Goal: Use online tool/utility: Utilize a website feature to perform a specific function

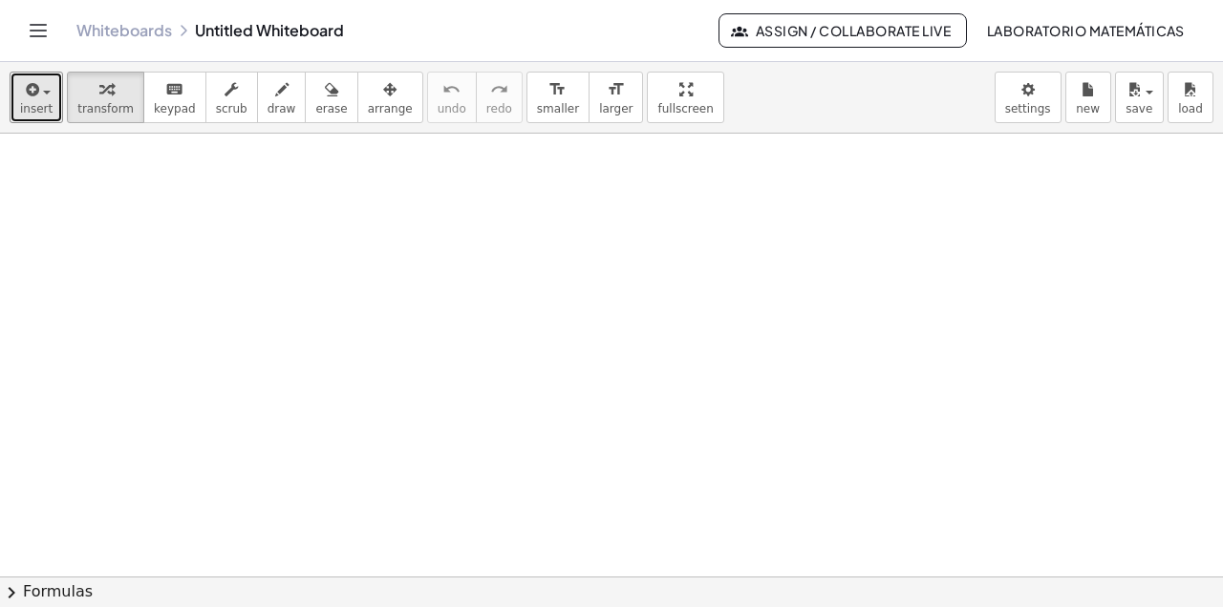
click at [37, 100] on icon "button" at bounding box center [30, 89] width 17 height 23
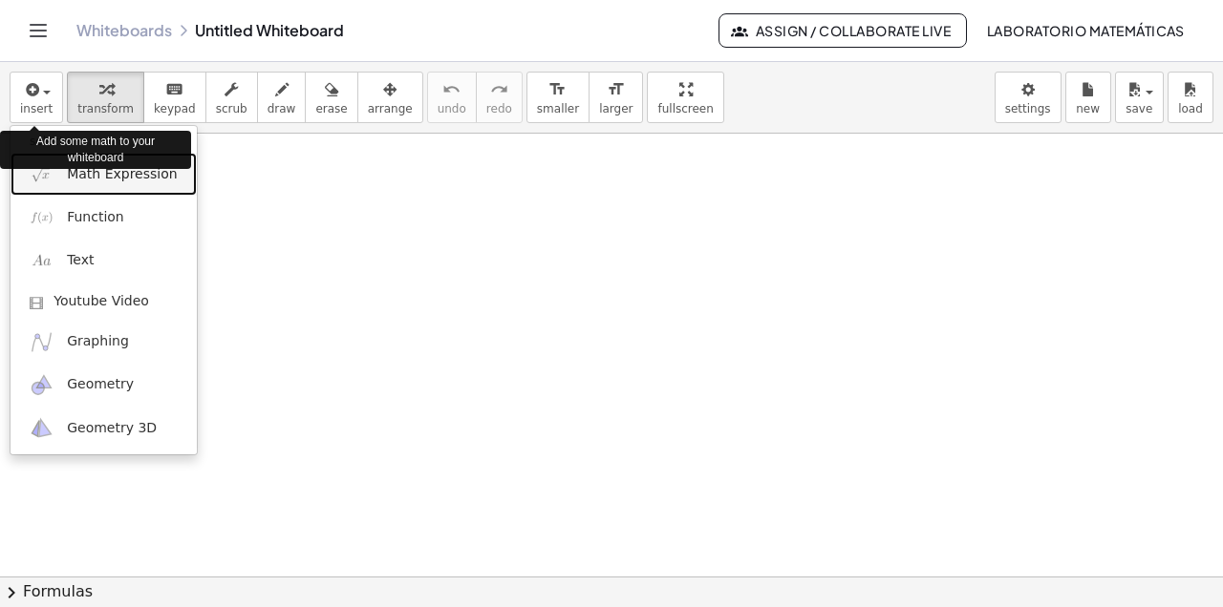
click at [89, 180] on span "Math Expression" at bounding box center [122, 174] width 110 height 19
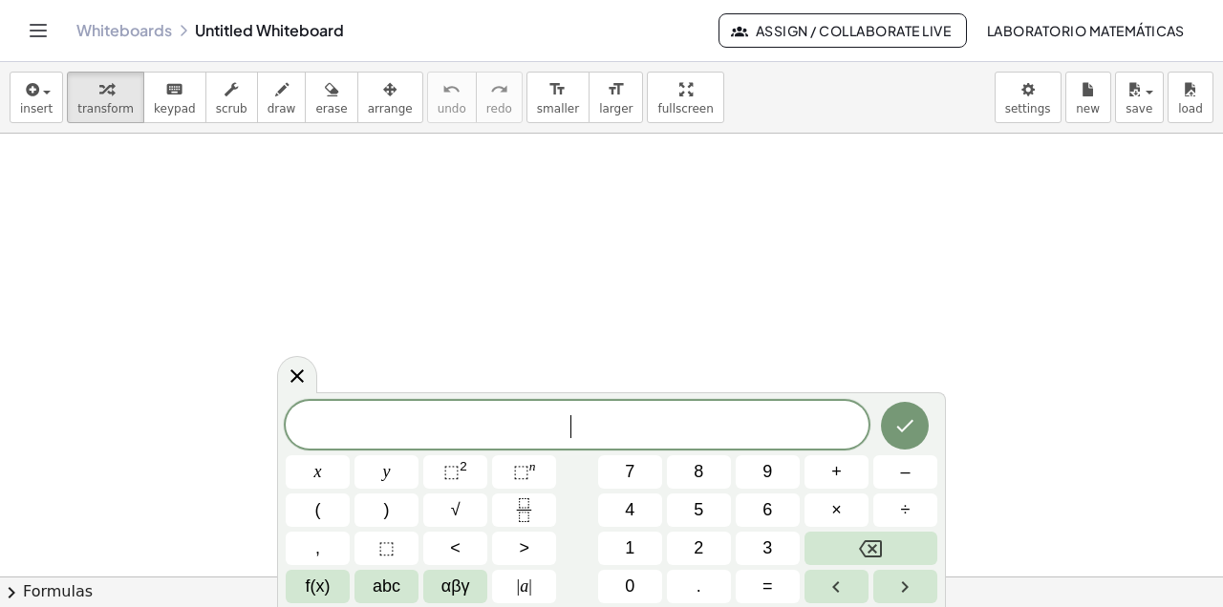
click at [317, 472] on span "x" at bounding box center [318, 472] width 8 height 26
click at [896, 477] on button "–" at bounding box center [905, 472] width 64 height 33
click at [761, 509] on button "6" at bounding box center [767, 510] width 64 height 33
click at [528, 552] on span ">" at bounding box center [524, 549] width 11 height 26
click at [624, 545] on button "1" at bounding box center [630, 548] width 64 height 33
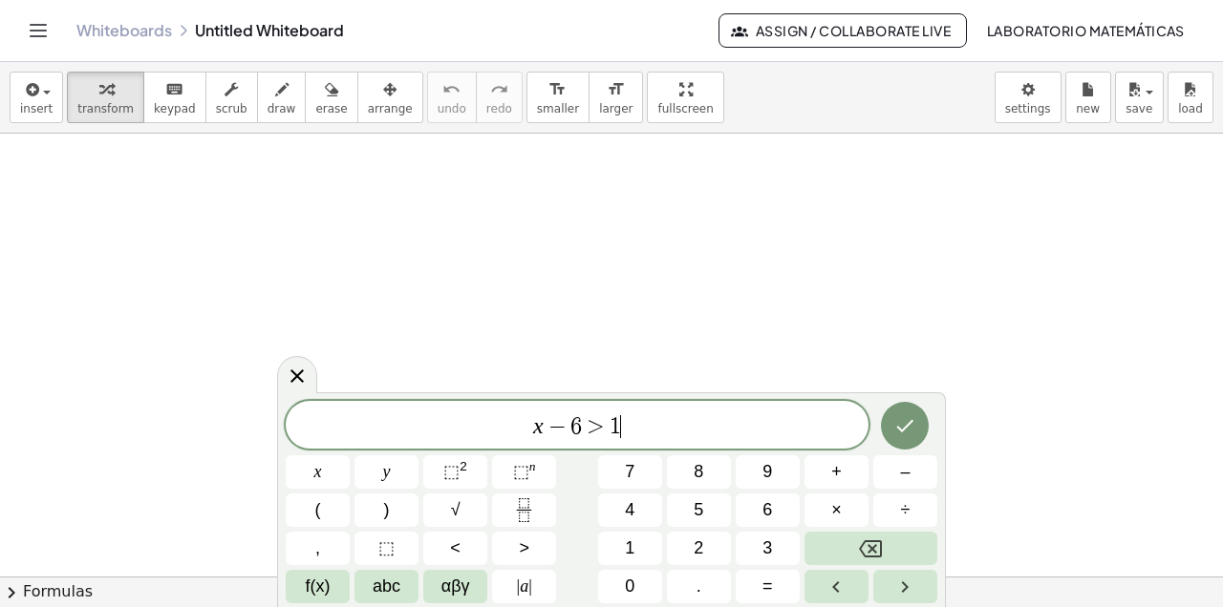
click at [624, 545] on button "1" at bounding box center [630, 548] width 64 height 33
click at [895, 428] on icon "Done" at bounding box center [904, 426] width 23 height 23
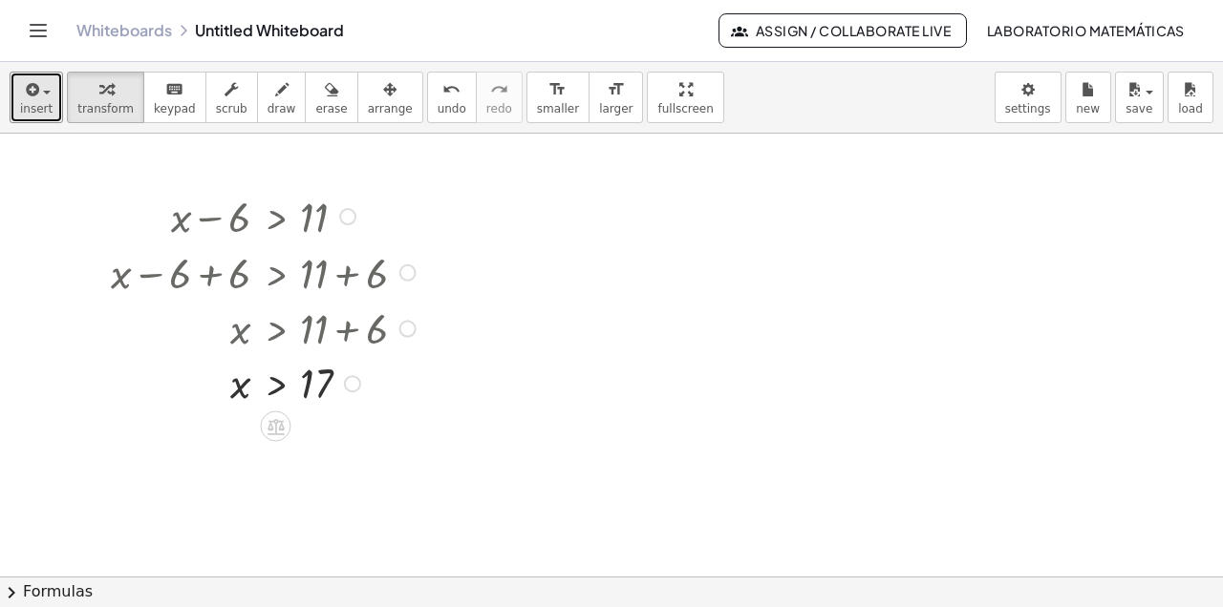
click at [44, 112] on span "insert" at bounding box center [36, 108] width 32 height 13
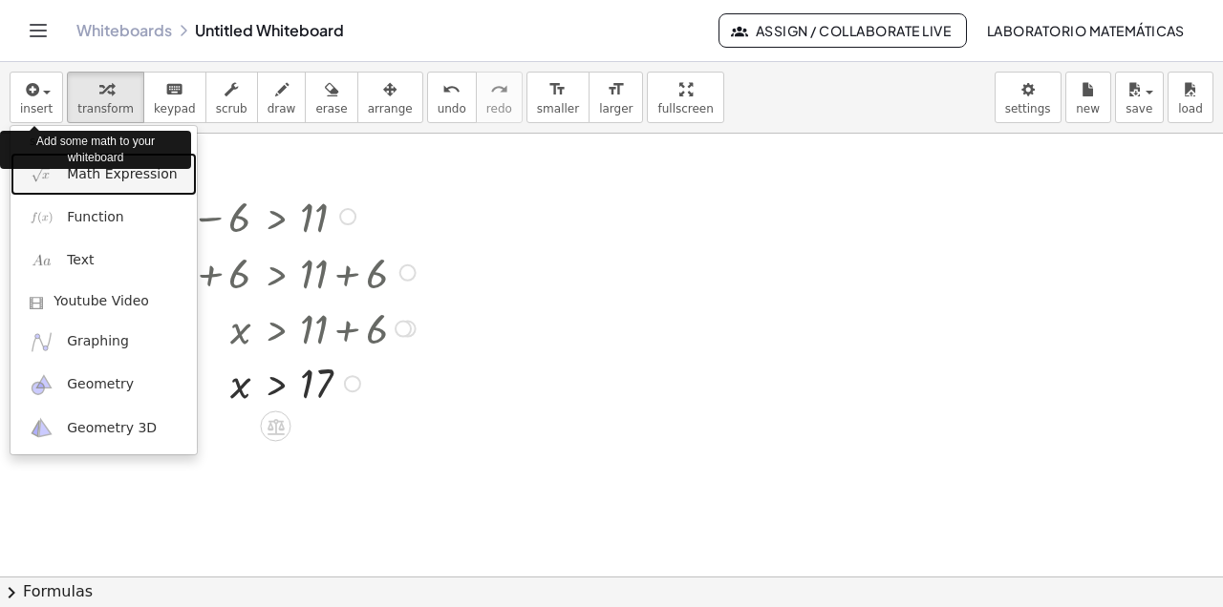
click at [115, 181] on span "Math Expression" at bounding box center [122, 174] width 110 height 19
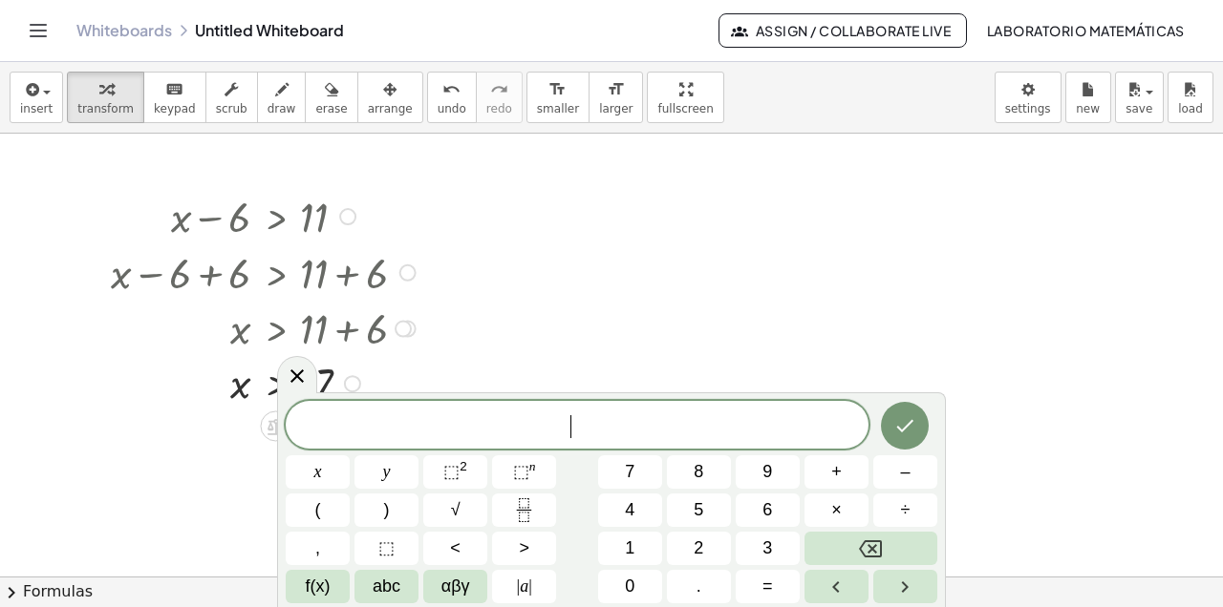
click at [321, 472] on span "x" at bounding box center [318, 472] width 8 height 26
click at [834, 473] on span "+" at bounding box center [836, 472] width 11 height 26
click at [631, 465] on span "7" at bounding box center [630, 472] width 10 height 26
click at [451, 549] on span "<" at bounding box center [455, 549] width 11 height 26
click at [767, 547] on span "3" at bounding box center [767, 549] width 10 height 26
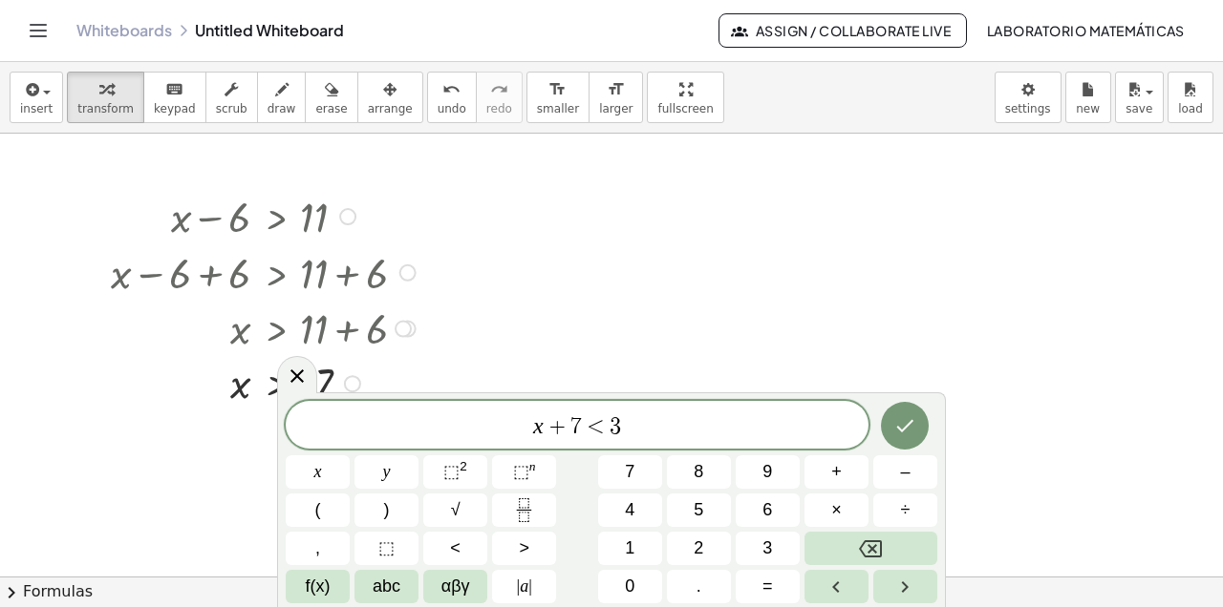
click at [911, 427] on icon "Done" at bounding box center [904, 426] width 23 height 23
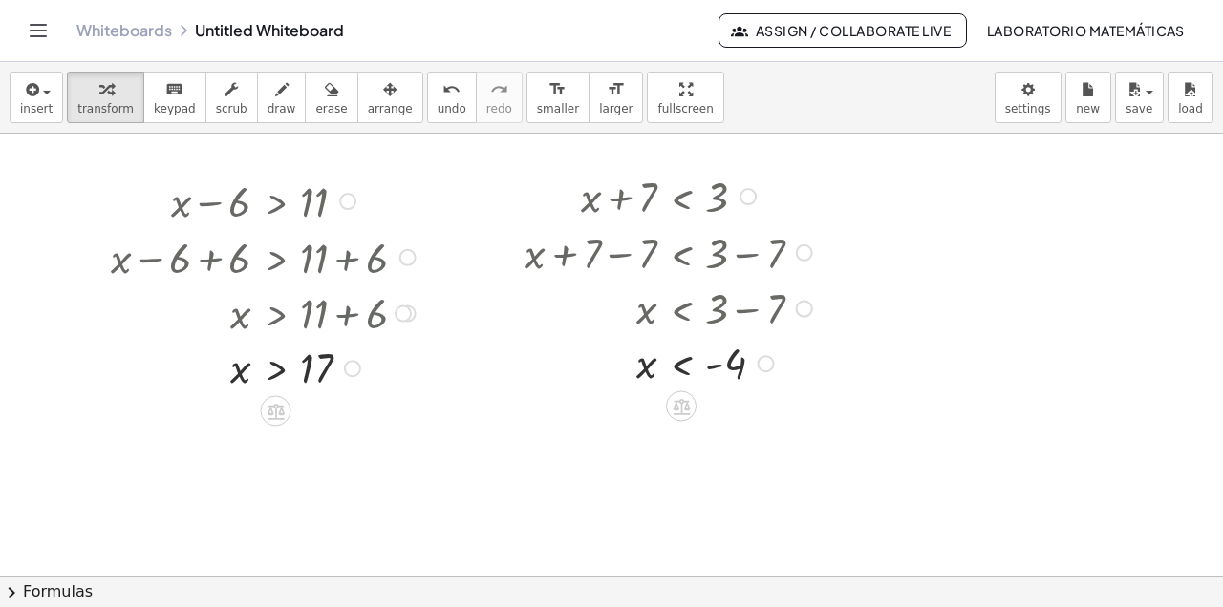
scroll to position [16, 0]
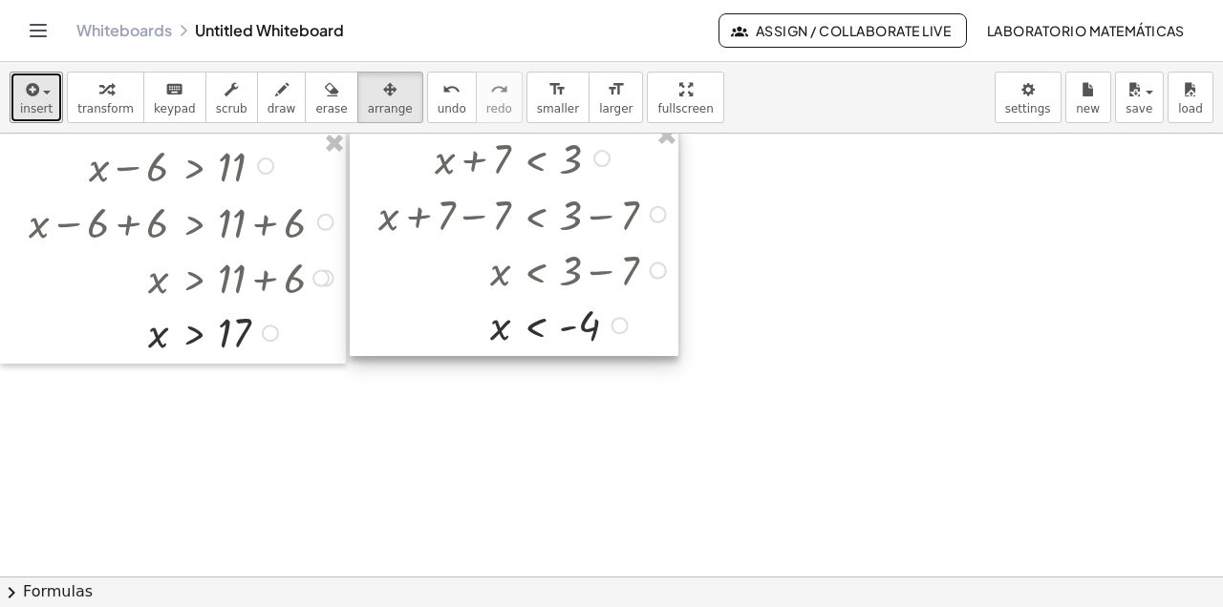
click at [42, 109] on span "insert" at bounding box center [36, 108] width 32 height 13
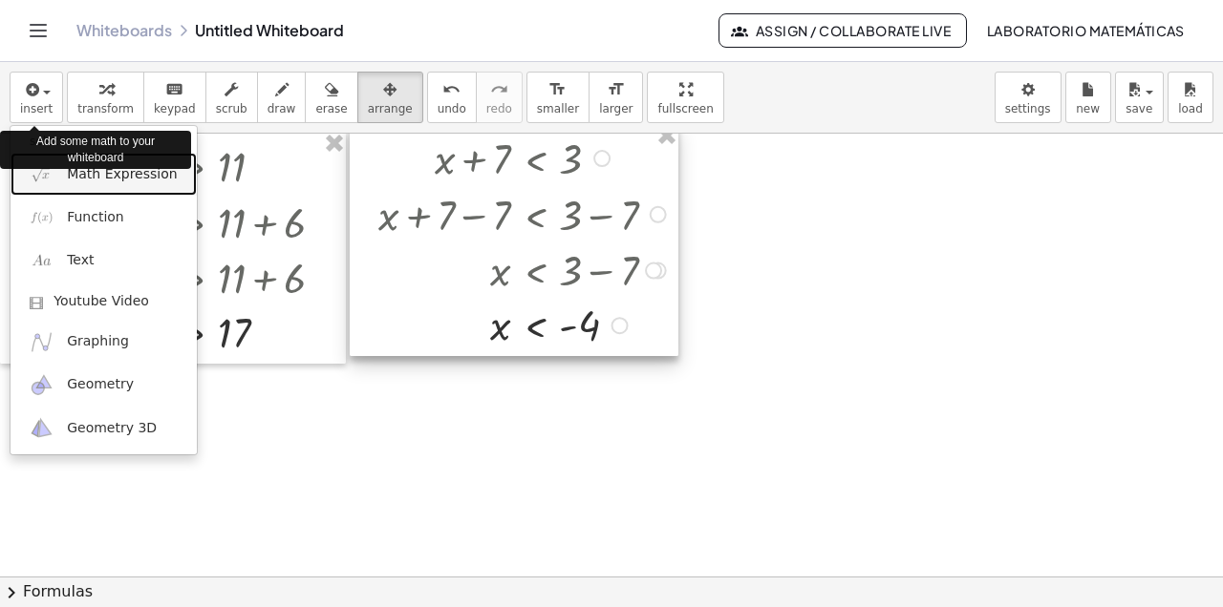
click at [107, 179] on span "Math Expression" at bounding box center [122, 174] width 110 height 19
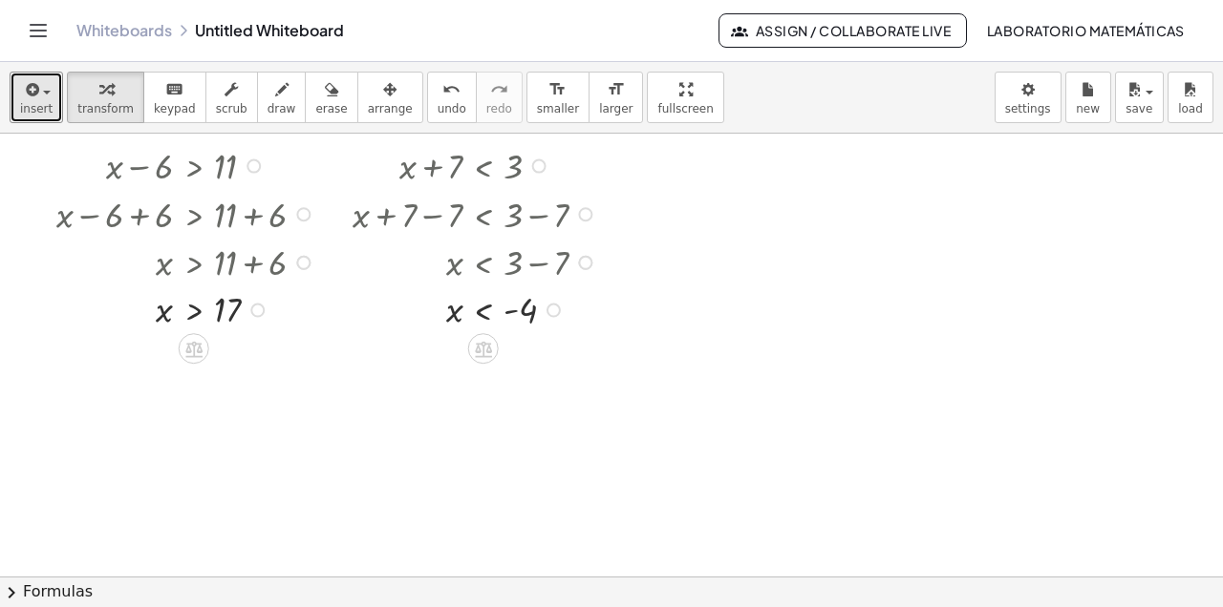
click at [49, 116] on button "insert" at bounding box center [36, 98] width 53 height 52
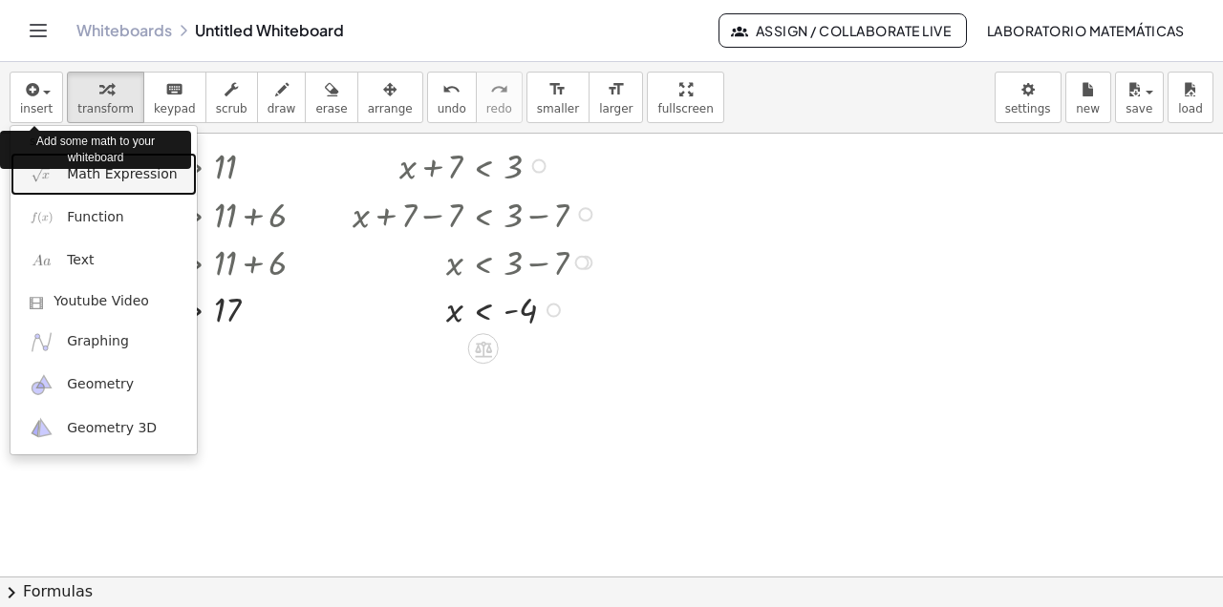
click at [117, 177] on span "Math Expression" at bounding box center [122, 174] width 110 height 19
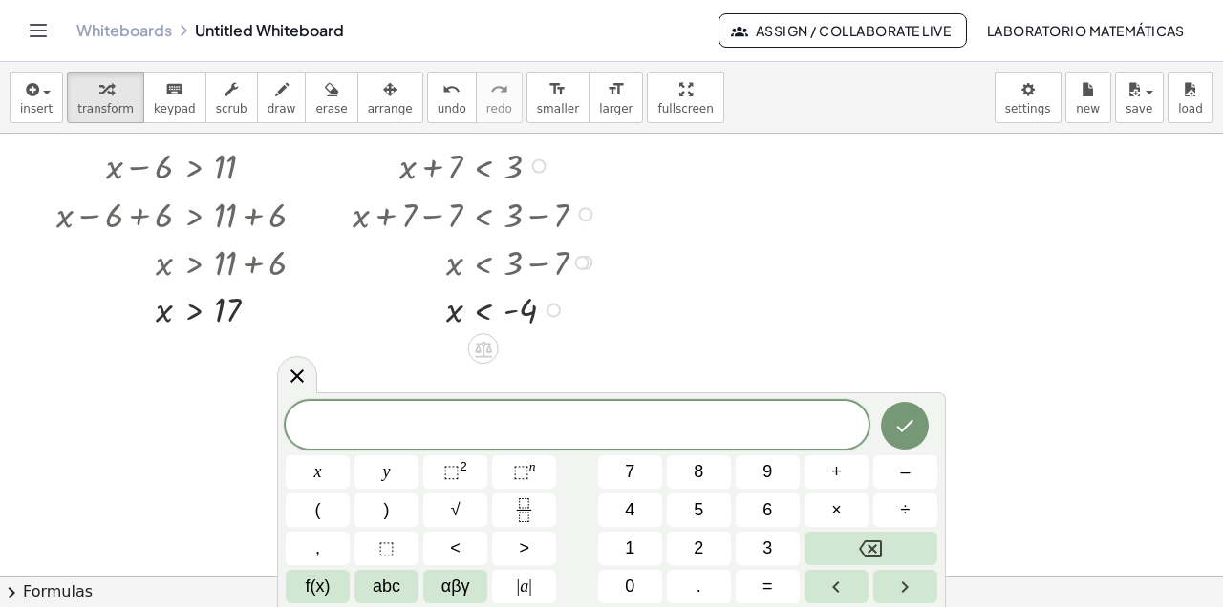
click at [762, 542] on span "3" at bounding box center [767, 549] width 10 height 26
click at [315, 473] on span "x" at bounding box center [318, 472] width 8 height 26
click at [530, 550] on button ">" at bounding box center [524, 548] width 64 height 33
click at [767, 585] on span "=" at bounding box center [767, 587] width 11 height 26
click at [765, 478] on span "9" at bounding box center [767, 472] width 10 height 26
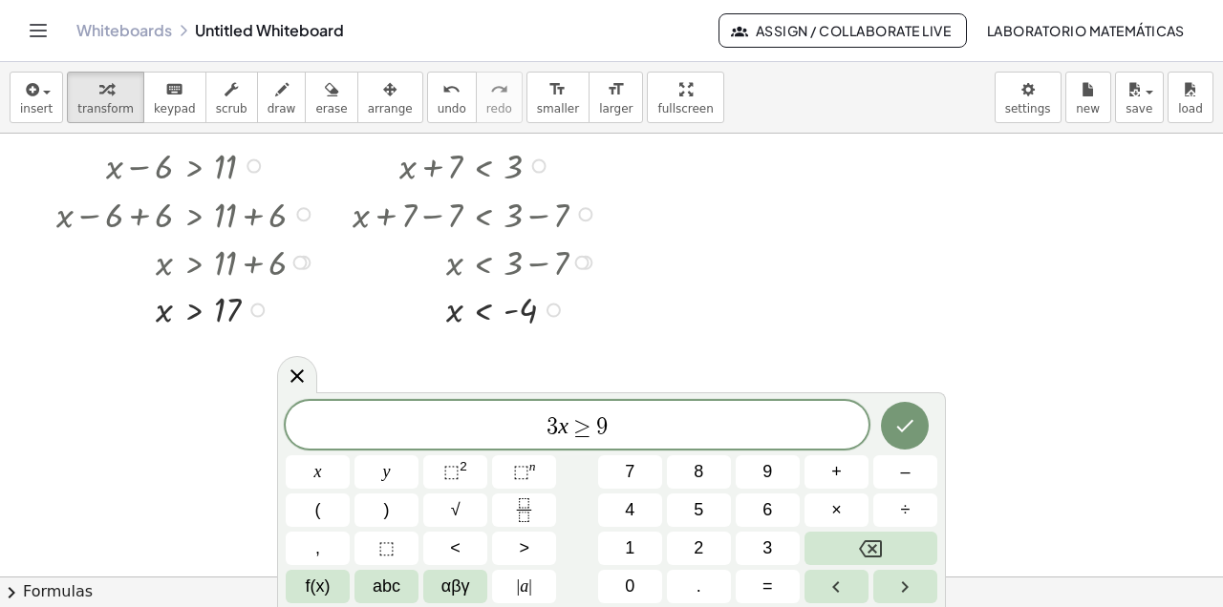
click at [904, 427] on icon "Done" at bounding box center [904, 426] width 23 height 23
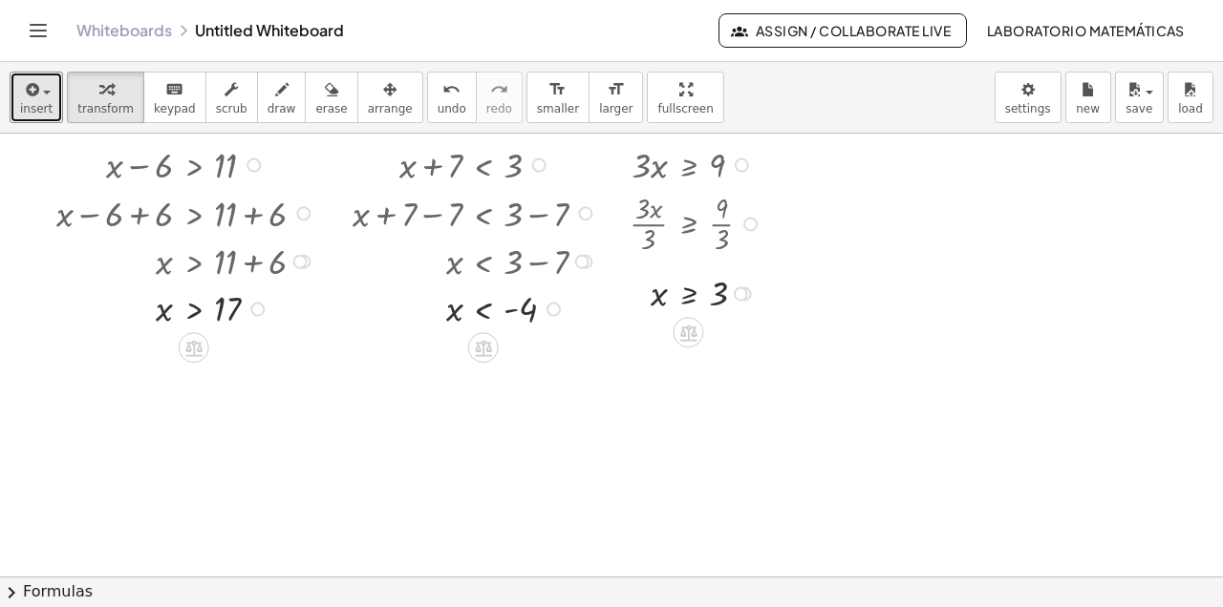
click at [45, 110] on span "insert" at bounding box center [36, 108] width 32 height 13
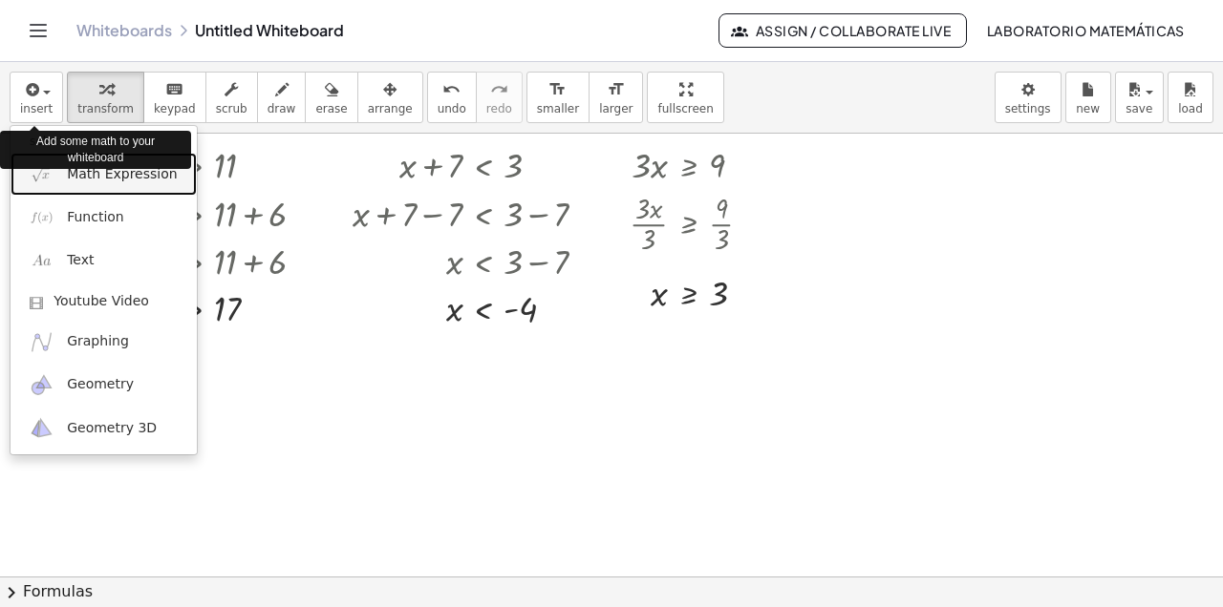
click at [121, 180] on span "Math Expression" at bounding box center [122, 174] width 110 height 19
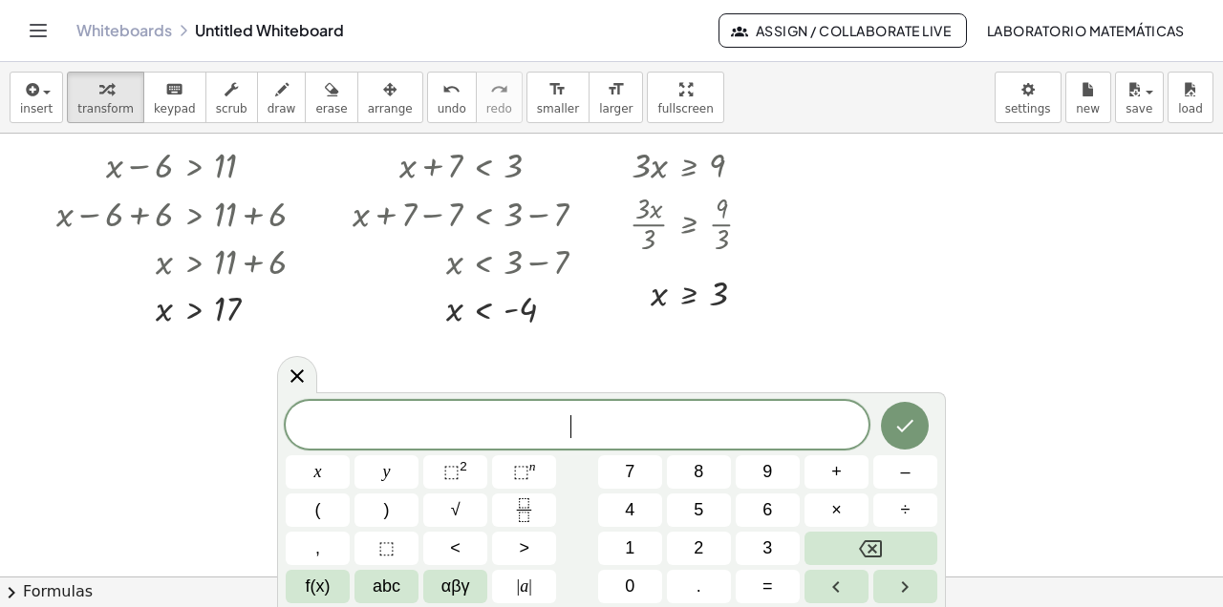
click at [324, 470] on button "x" at bounding box center [318, 472] width 64 height 33
click at [528, 512] on icon "Fraction" at bounding box center [524, 517] width 10 height 10
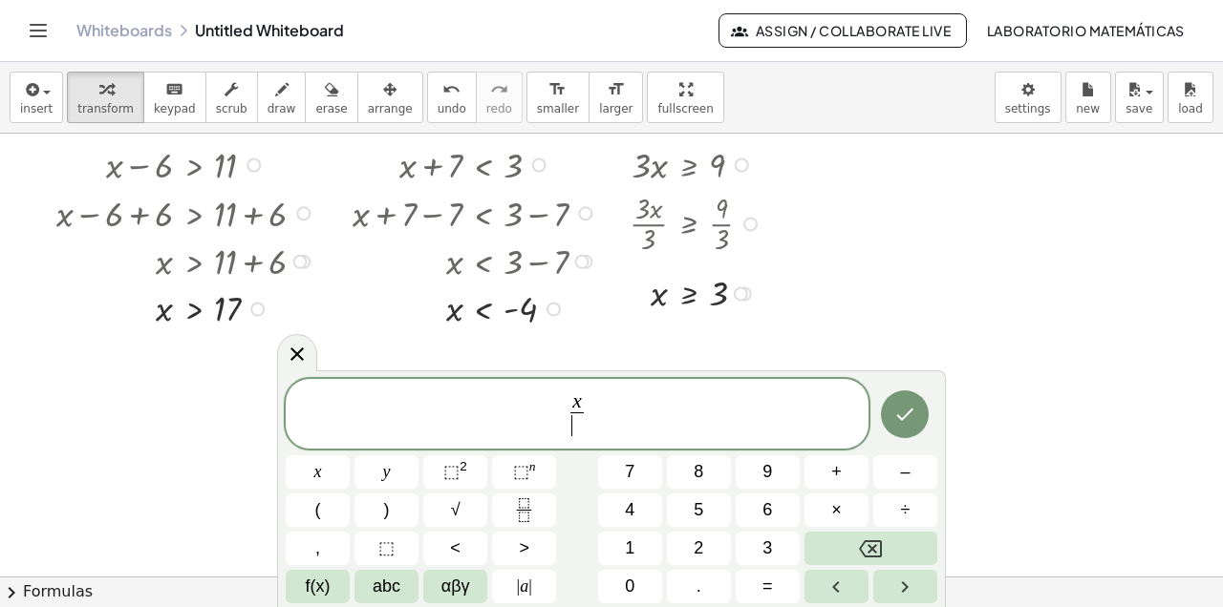
click at [774, 515] on button "6" at bounding box center [767, 510] width 64 height 33
click at [595, 415] on span "x 6 ​ ​" at bounding box center [577, 416] width 583 height 51
click at [453, 548] on span "<" at bounding box center [455, 549] width 11 height 26
click at [772, 584] on span "=" at bounding box center [767, 587] width 11 height 26
click at [699, 547] on span "2" at bounding box center [698, 549] width 10 height 26
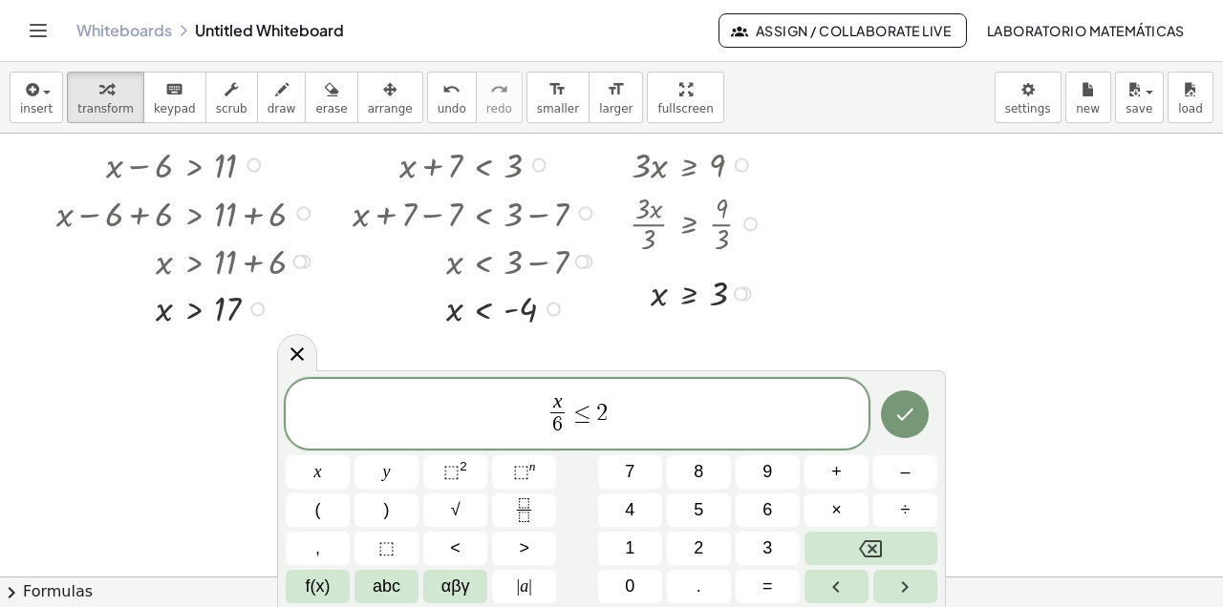
click at [903, 422] on icon "Done" at bounding box center [904, 414] width 23 height 23
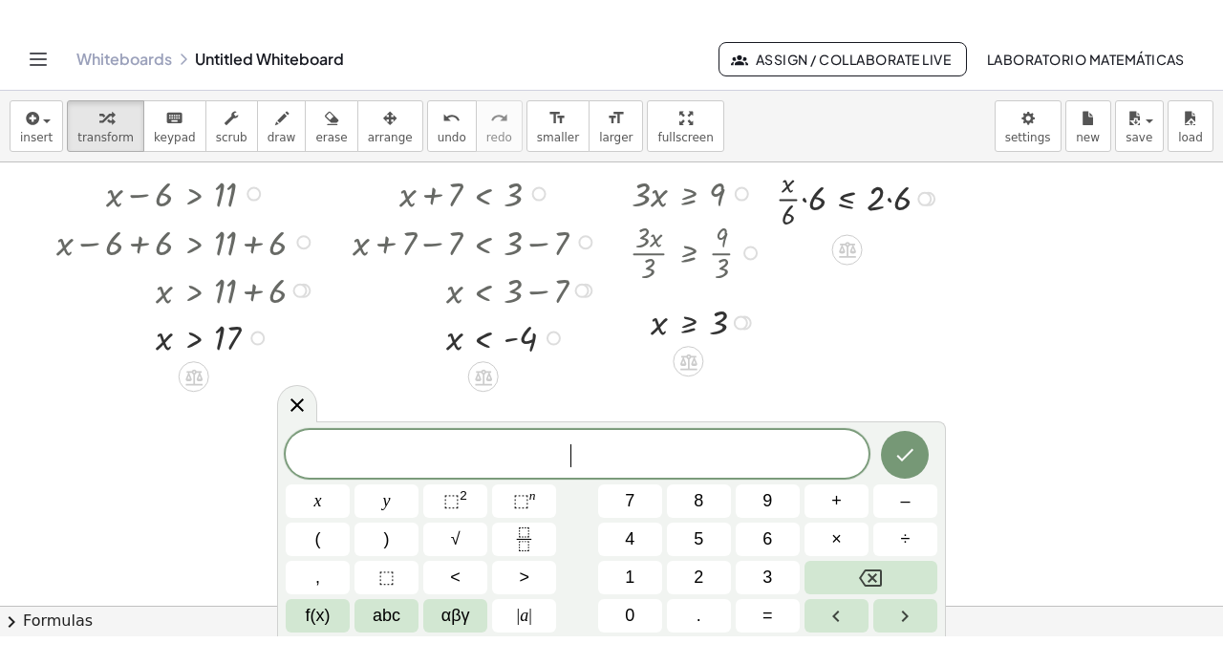
scroll to position [16, 0]
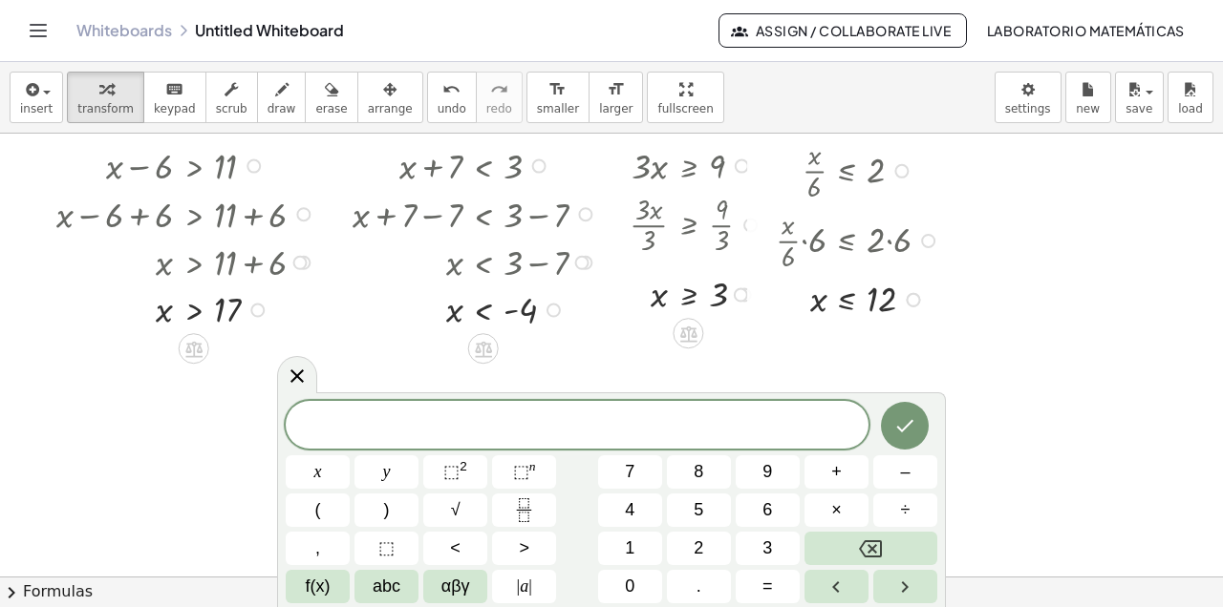
click at [305, 378] on icon at bounding box center [297, 376] width 23 height 23
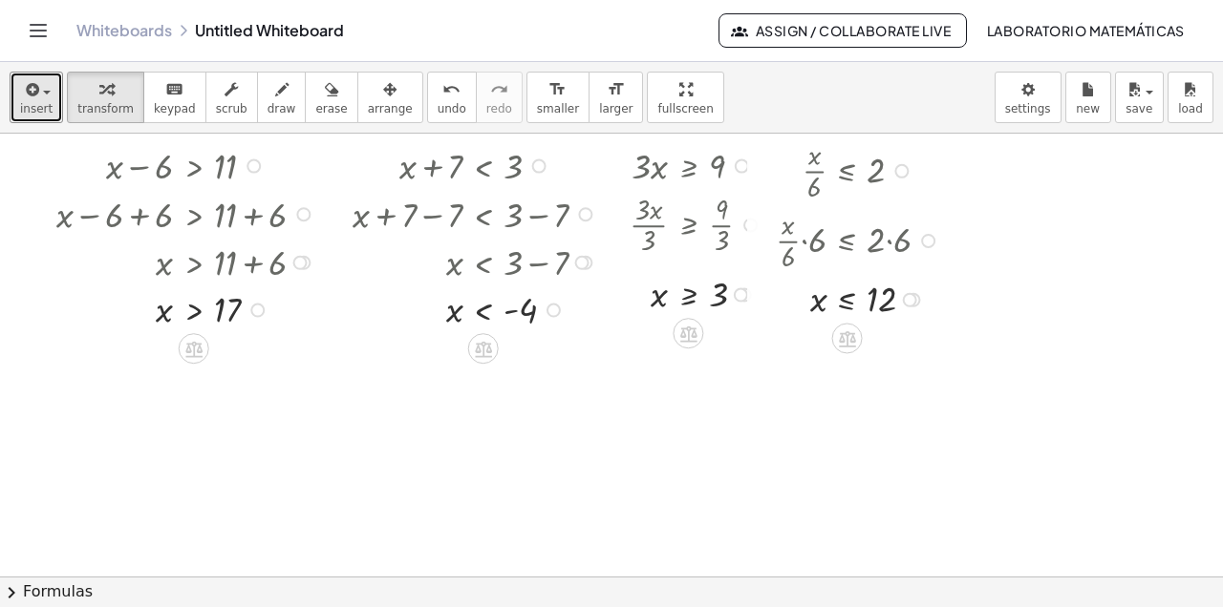
click at [45, 105] on span "insert" at bounding box center [36, 108] width 32 height 13
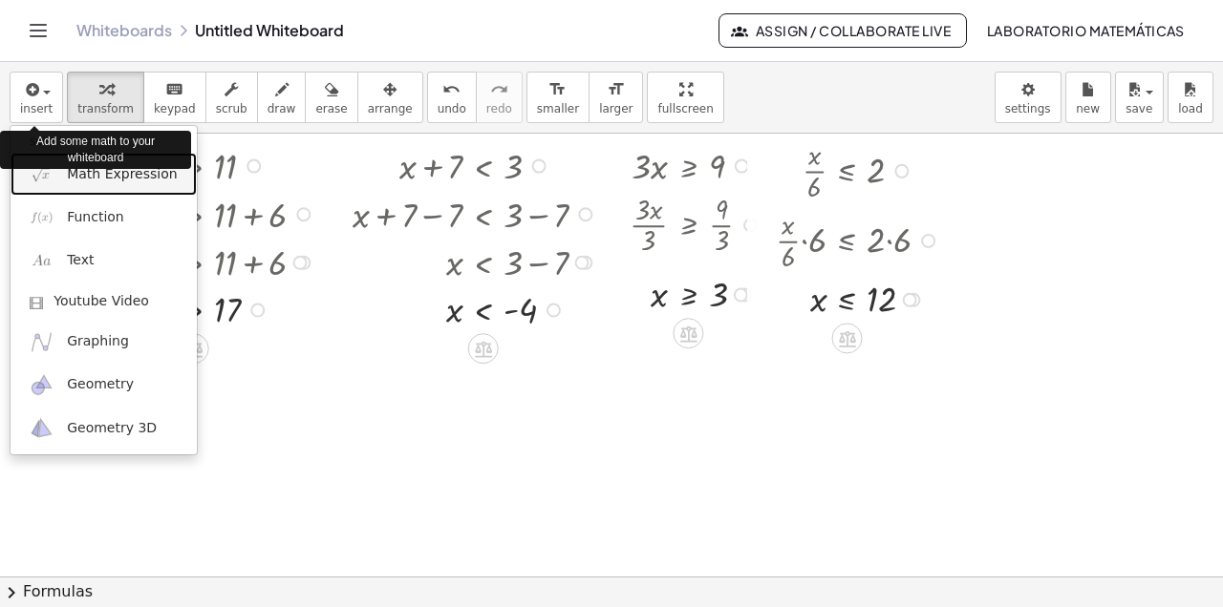
click at [85, 178] on span "Math Expression" at bounding box center [122, 174] width 110 height 19
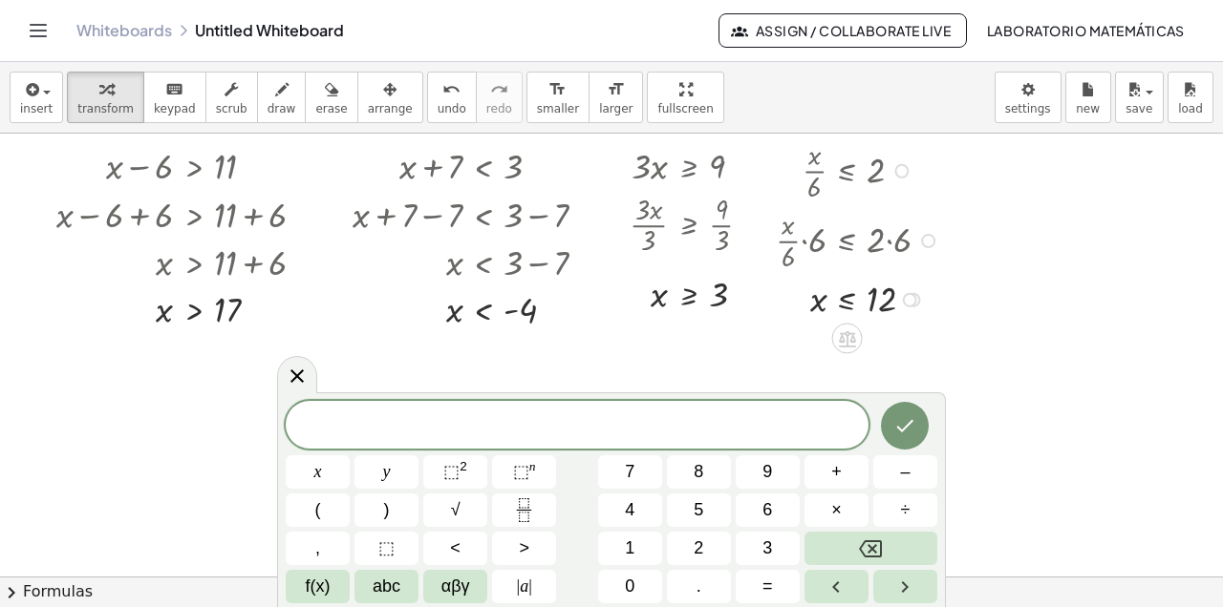
click at [901, 474] on span "–" at bounding box center [905, 472] width 10 height 26
click at [626, 478] on span "7" at bounding box center [630, 472] width 10 height 26
click at [320, 471] on span "x" at bounding box center [318, 472] width 8 height 26
click at [449, 550] on button "<" at bounding box center [455, 548] width 64 height 33
click at [870, 548] on icon "Backspace" at bounding box center [870, 549] width 23 height 23
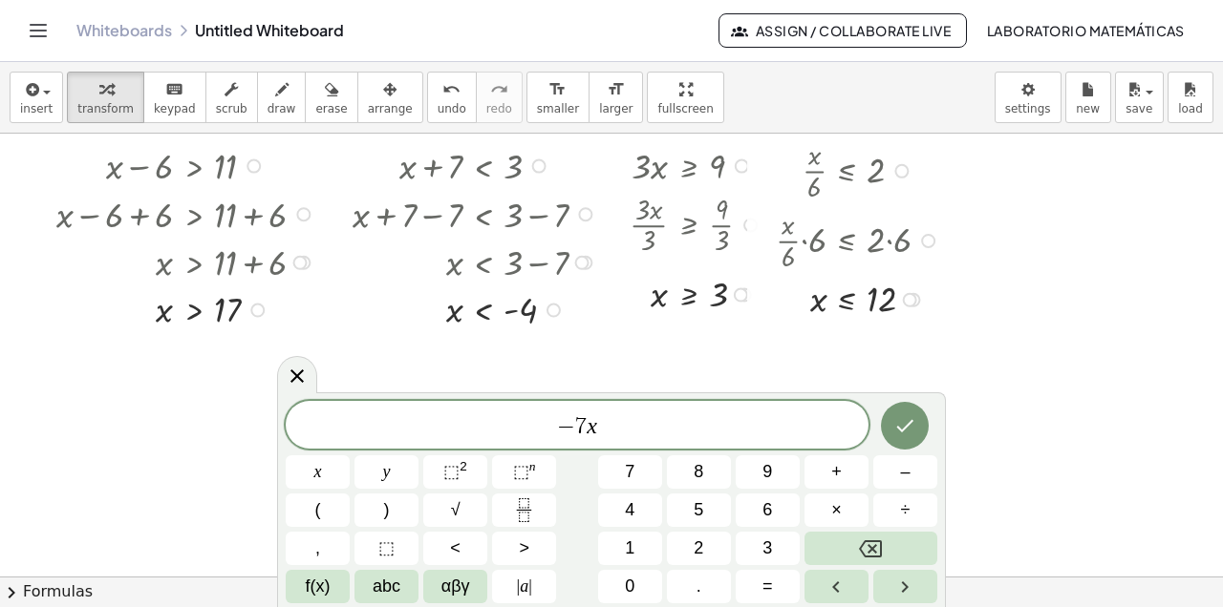
click at [459, 546] on button "<" at bounding box center [455, 548] width 64 height 33
click at [639, 544] on button "1" at bounding box center [630, 548] width 64 height 33
click at [633, 510] on span "4" at bounding box center [630, 511] width 10 height 26
click at [912, 429] on icon "Done" at bounding box center [904, 426] width 23 height 23
click at [299, 379] on icon at bounding box center [296, 376] width 13 height 13
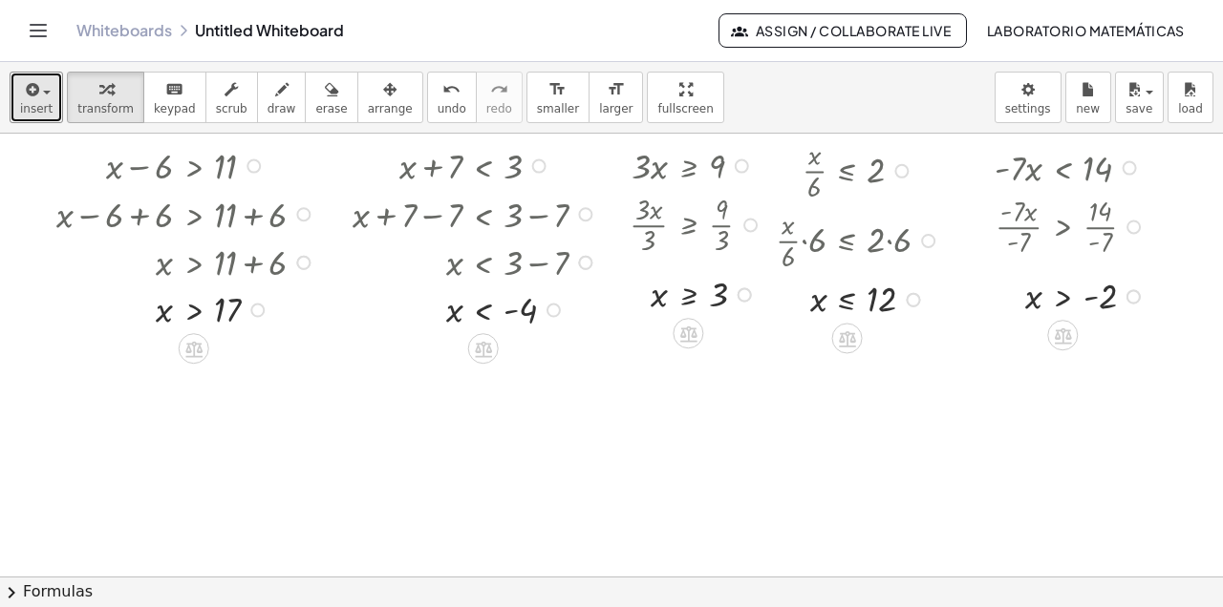
click at [41, 112] on span "insert" at bounding box center [36, 108] width 32 height 13
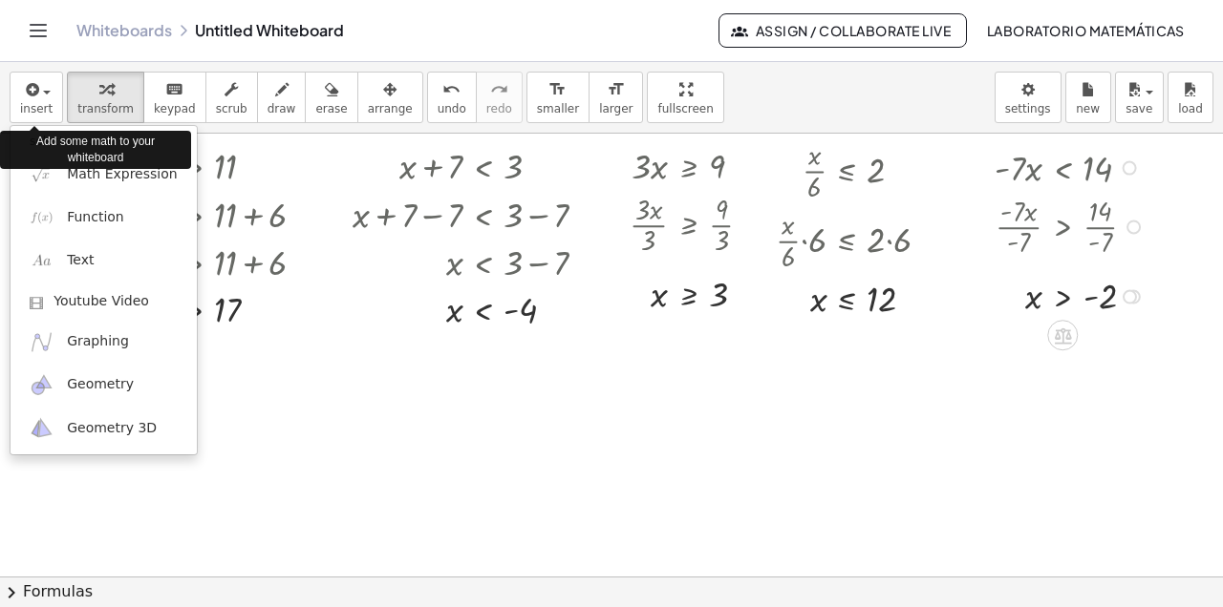
click at [96, 167] on div "Add some math to your whiteboard" at bounding box center [95, 150] width 191 height 38
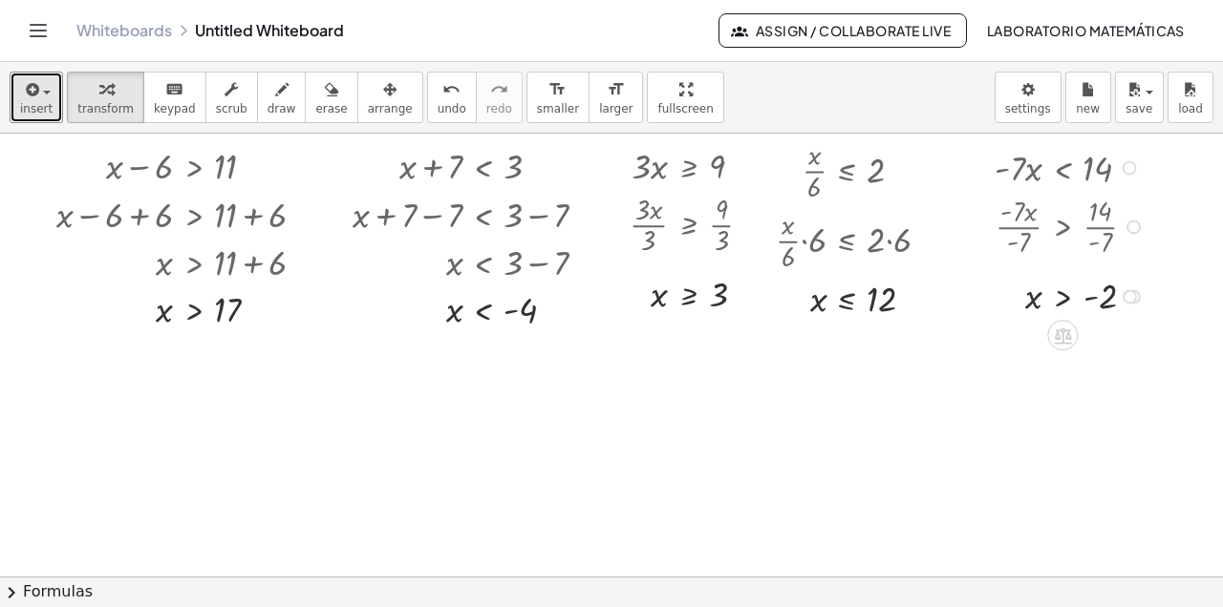
click at [36, 107] on span "insert" at bounding box center [36, 108] width 32 height 13
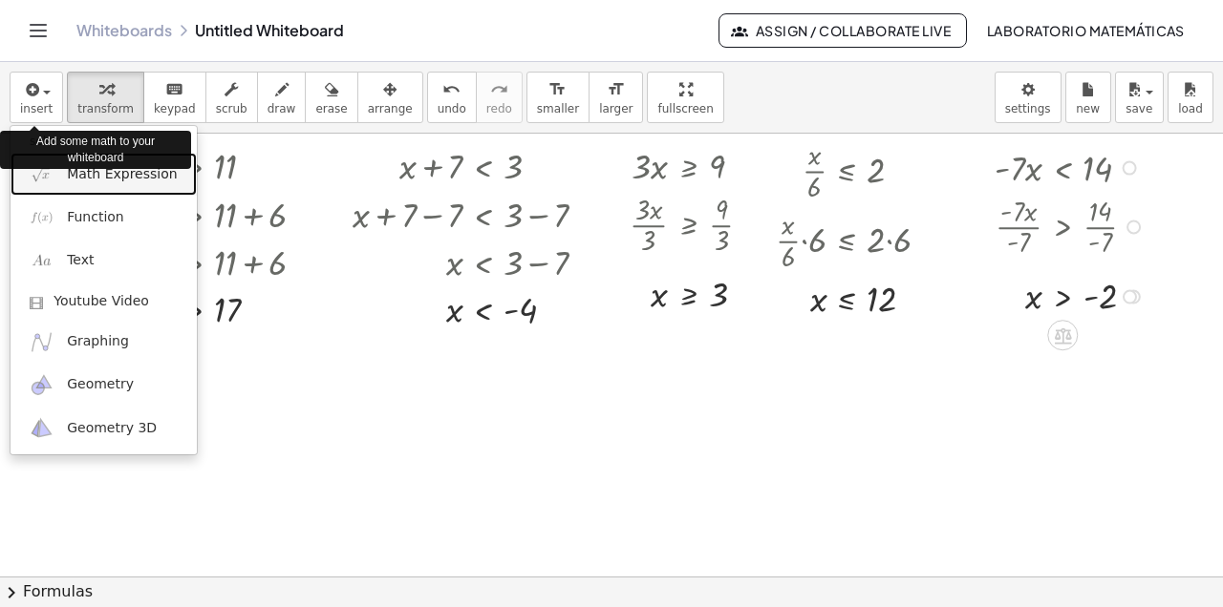
click at [64, 181] on link "Math Expression" at bounding box center [104, 174] width 186 height 43
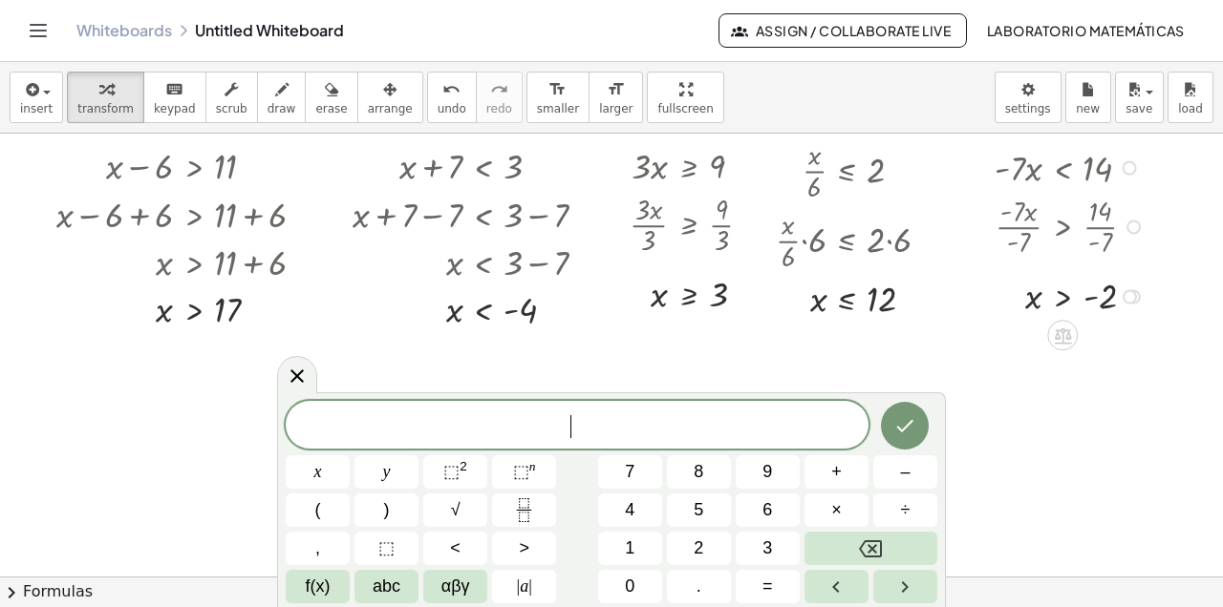
click at [327, 470] on button "x" at bounding box center [318, 472] width 64 height 33
click at [528, 509] on icon "Fraction" at bounding box center [524, 511] width 24 height 24
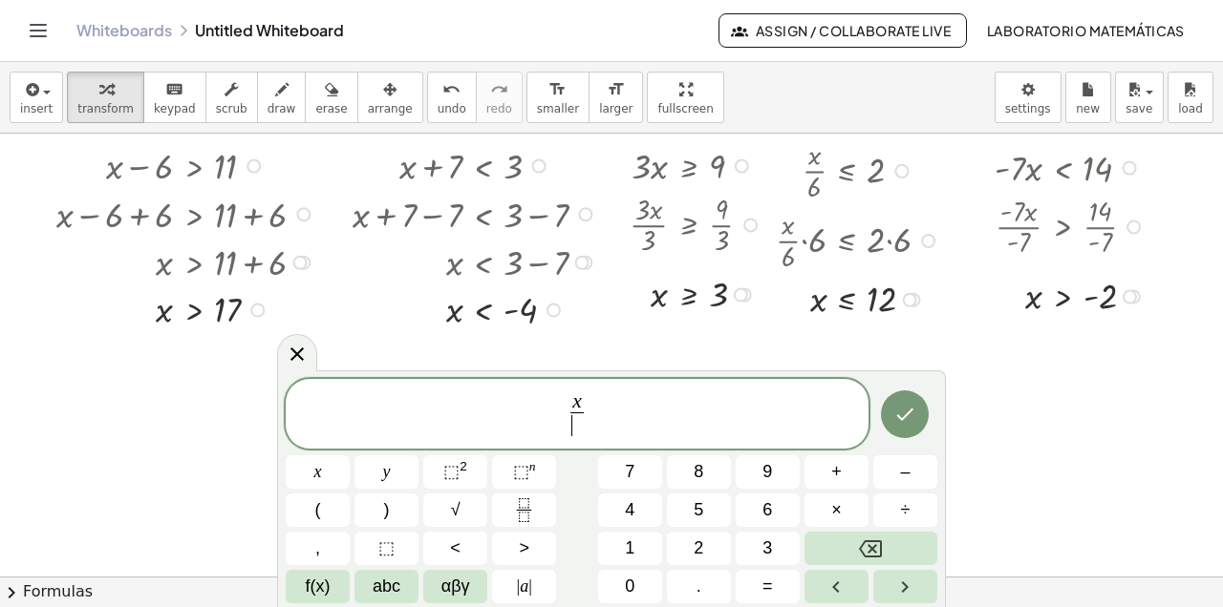
click at [907, 475] on span "–" at bounding box center [905, 472] width 10 height 26
click at [771, 546] on span "3" at bounding box center [767, 549] width 10 height 26
click at [695, 413] on span "x − 3 ​ ​" at bounding box center [577, 416] width 583 height 51
click at [530, 550] on button ">" at bounding box center [524, 548] width 64 height 33
click at [628, 545] on span "1" at bounding box center [630, 549] width 10 height 26
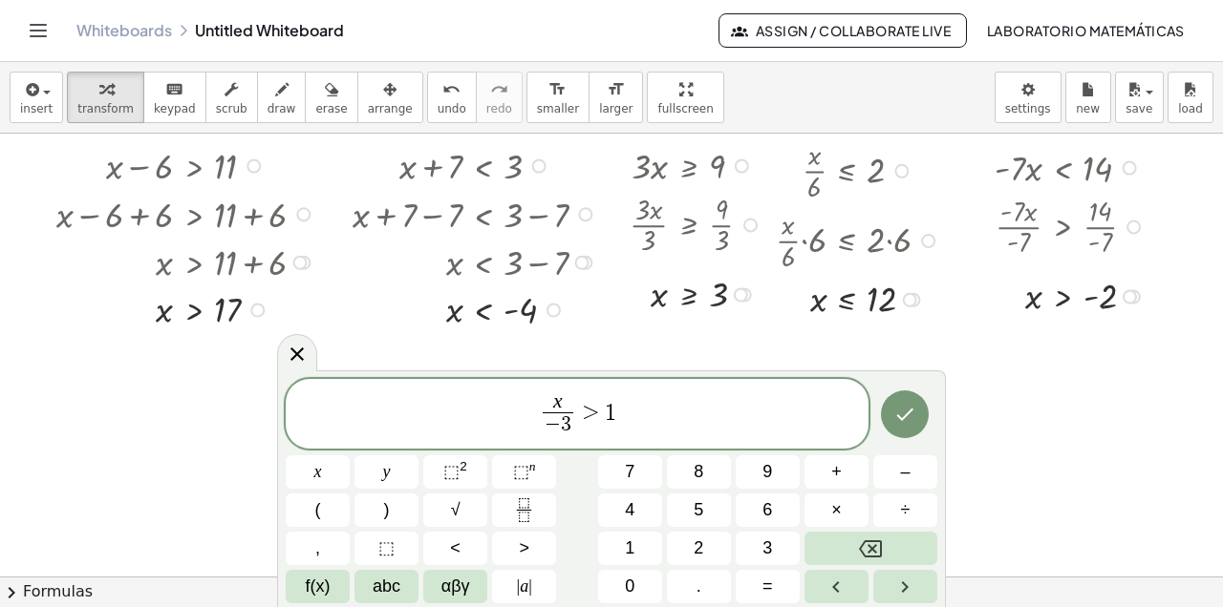
click at [904, 412] on icon "Done" at bounding box center [904, 414] width 23 height 23
